Goal: Transaction & Acquisition: Purchase product/service

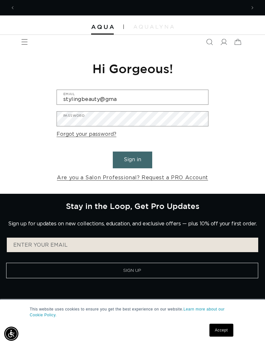
scroll to position [0, 461]
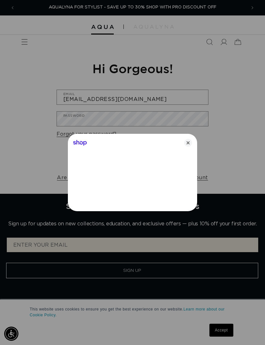
type input "stylingbeauty@gmail.com"
click at [175, 118] on div at bounding box center [132, 172] width 265 height 345
click at [187, 143] on icon "Close" at bounding box center [188, 143] width 8 height 8
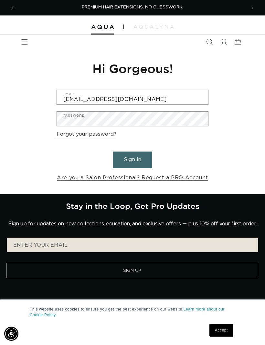
click at [137, 160] on button "Sign in" at bounding box center [132, 160] width 39 height 16
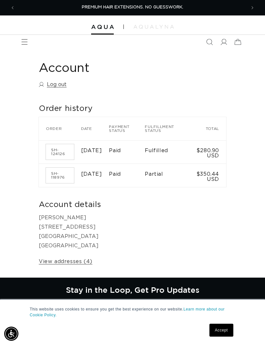
click at [31, 38] on span "Menu" at bounding box center [24, 42] width 14 height 14
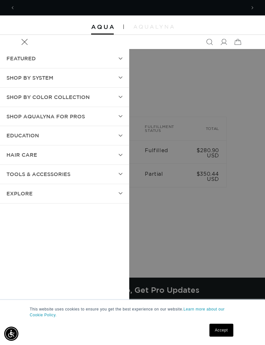
scroll to position [0, 230]
click at [112, 76] on summary "SHOP BY SYSTEM" at bounding box center [64, 77] width 129 height 19
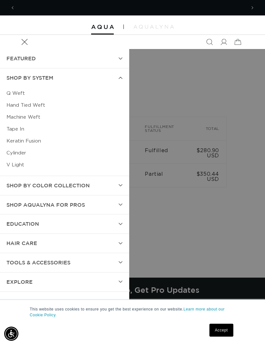
scroll to position [0, 461]
click at [39, 105] on link "Hand Tied Weft" at bounding box center [64, 105] width 116 height 12
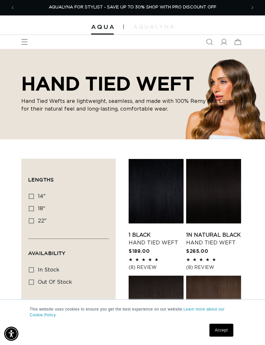
scroll to position [0, 461]
